Goal: Task Accomplishment & Management: Complete application form

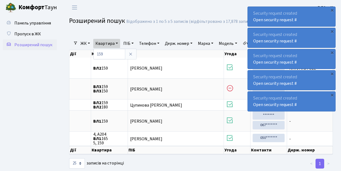
select select "25"
click at [23, 34] on span "Пропуск в ЖК" at bounding box center [27, 34] width 27 height 6
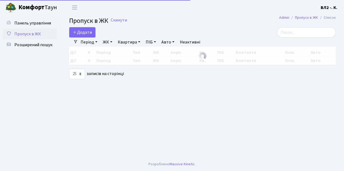
select select "25"
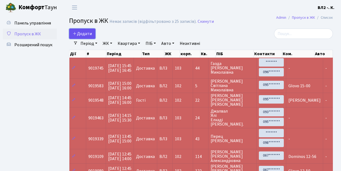
click at [91, 37] on link "Додати" at bounding box center [82, 33] width 26 height 10
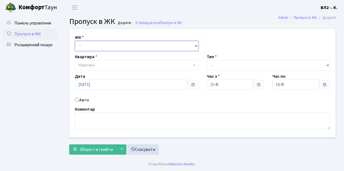
click at [194, 45] on select "- ВЛ1, Ужгородський пров., 4/1 ВЛ2, Голосіївський просп., 76 ВЛ3, пр.Голосіївсь…" at bounding box center [137, 46] width 124 height 10
select select "317"
click at [75, 41] on select "- ВЛ1, Ужгородський пров., 4/1 ВЛ2, Голосіївський просп., 76 ВЛ3, пр.Голосіївсь…" at bounding box center [137, 46] width 124 height 10
select select
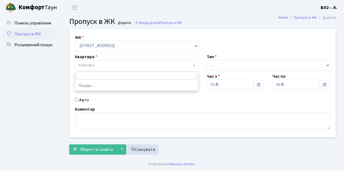
click at [193, 65] on span "Квартира" at bounding box center [137, 65] width 124 height 10
type input "59"
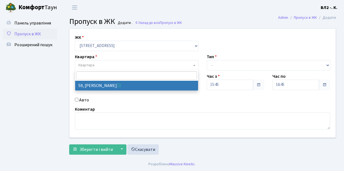
select select "38116"
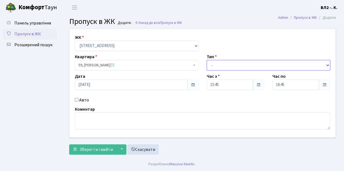
click at [327, 65] on select "- Доставка Таксі Гості Сервіс" at bounding box center [269, 65] width 124 height 10
select select "1"
click at [207, 60] on select "- Доставка Таксі Гості Сервіс" at bounding box center [269, 65] width 124 height 10
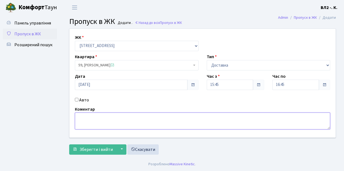
drag, startPoint x: 79, startPoint y: 117, endPoint x: 125, endPoint y: 133, distance: 49.0
click at [84, 118] on textarea at bounding box center [202, 120] width 255 height 17
type textarea "Glovo 15-52"
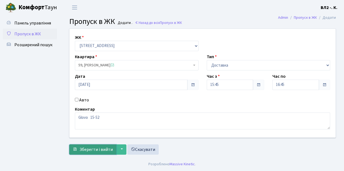
click at [85, 152] on button "Зберегти і вийти" at bounding box center [92, 149] width 47 height 10
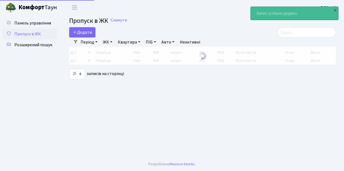
select select "25"
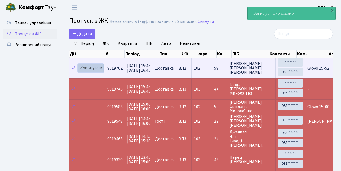
click at [101, 70] on link "Активувати" at bounding box center [91, 68] width 26 height 8
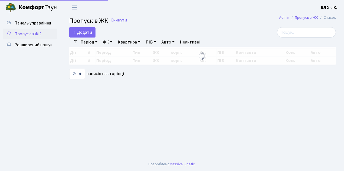
select select "25"
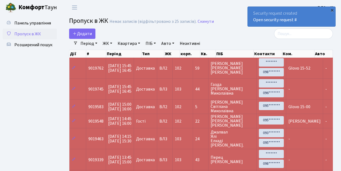
click at [332, 11] on div "×" at bounding box center [331, 9] width 5 height 5
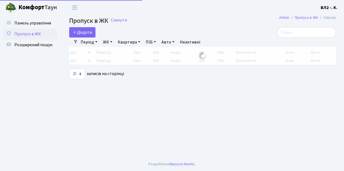
select select "25"
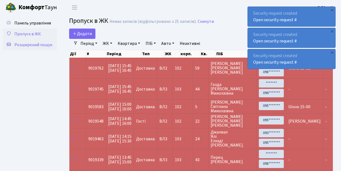
click at [37, 44] on span "Розширений пошук" at bounding box center [33, 45] width 38 height 6
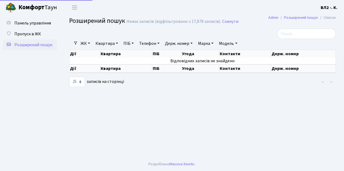
select select "25"
click at [117, 43] on link "Квартира" at bounding box center [106, 43] width 27 height 9
type input "47"
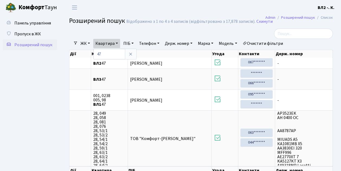
click at [28, 77] on ul "Панель управління Пропуск в ЖК Розширений пошук" at bounding box center [30, 102] width 54 height 169
click at [36, 33] on span "Пропуск в ЖК" at bounding box center [27, 34] width 27 height 6
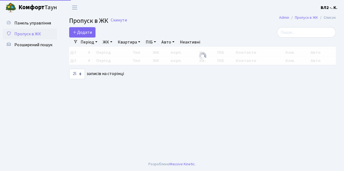
select select "25"
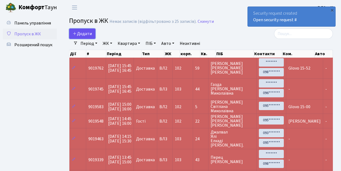
click at [93, 37] on link "Додати" at bounding box center [82, 33] width 26 height 10
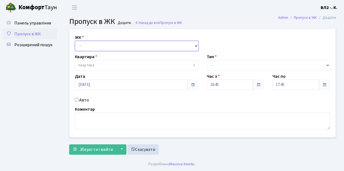
click at [194, 44] on select "- [STREET_ADDRESS][PERSON_NAME]" at bounding box center [137, 46] width 124 height 10
select select "317"
click at [75, 41] on select "- [STREET_ADDRESS][PERSON_NAME]" at bounding box center [137, 46] width 124 height 10
select select
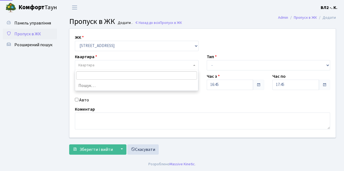
click at [195, 64] on span at bounding box center [194, 65] width 1 height 10
type input "70"
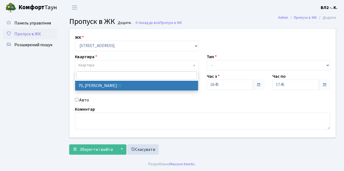
select select "38149"
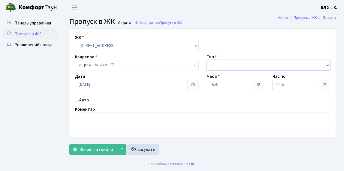
click at [327, 63] on select "- Доставка Таксі Гості Сервіс" at bounding box center [269, 65] width 124 height 10
select select "1"
click at [207, 60] on select "- Доставка Таксі Гості Сервіс" at bounding box center [269, 65] width 124 height 10
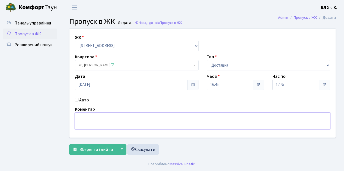
click at [79, 115] on textarea at bounding box center [202, 120] width 255 height 17
type textarea "16-50"
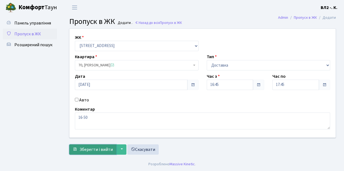
click at [85, 150] on span "Зберегти і вийти" at bounding box center [95, 149] width 33 height 6
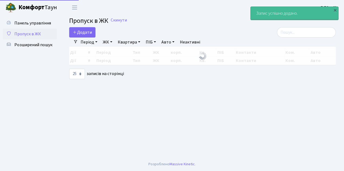
select select "25"
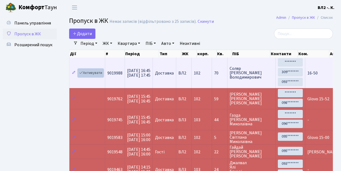
click at [99, 75] on link "Активувати" at bounding box center [91, 73] width 26 height 8
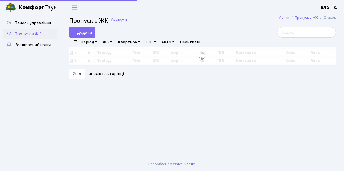
select select "25"
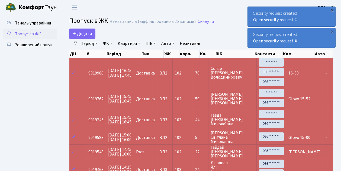
click at [332, 11] on div "×" at bounding box center [331, 9] width 5 height 5
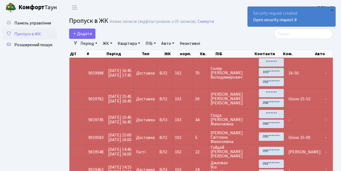
click at [331, 11] on div "×" at bounding box center [331, 9] width 5 height 5
